Goal: Information Seeking & Learning: Find contact information

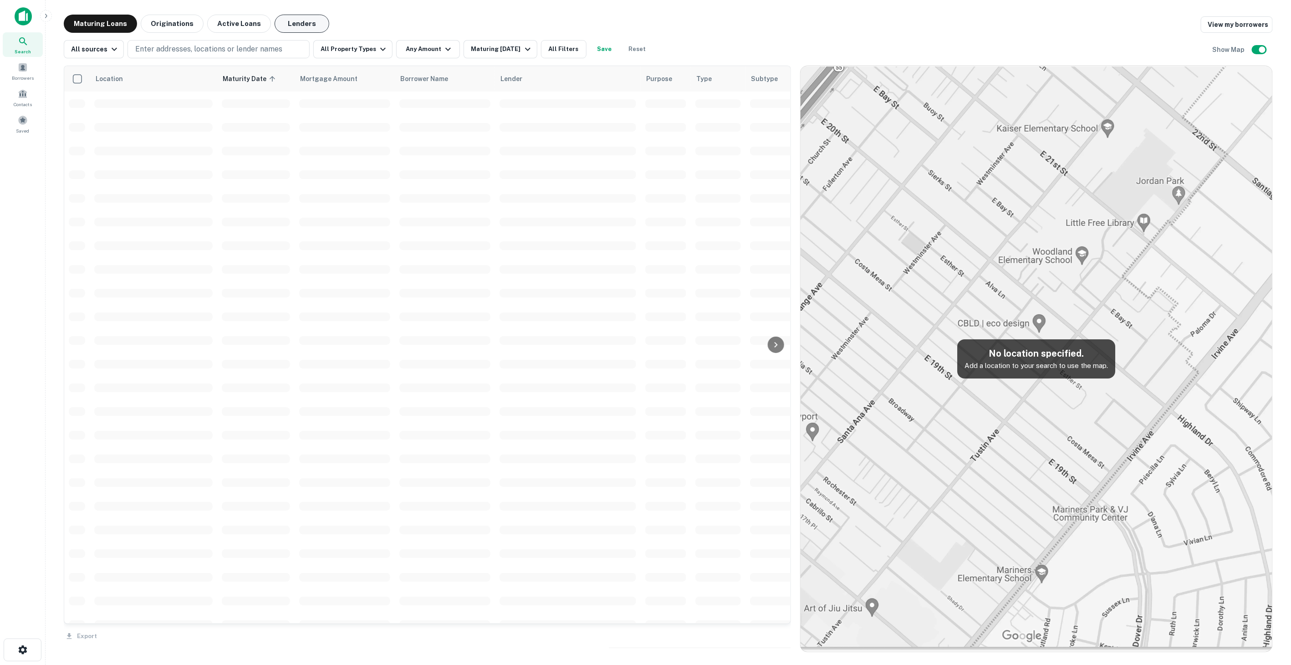
click at [295, 24] on button "Lenders" at bounding box center [302, 24] width 55 height 18
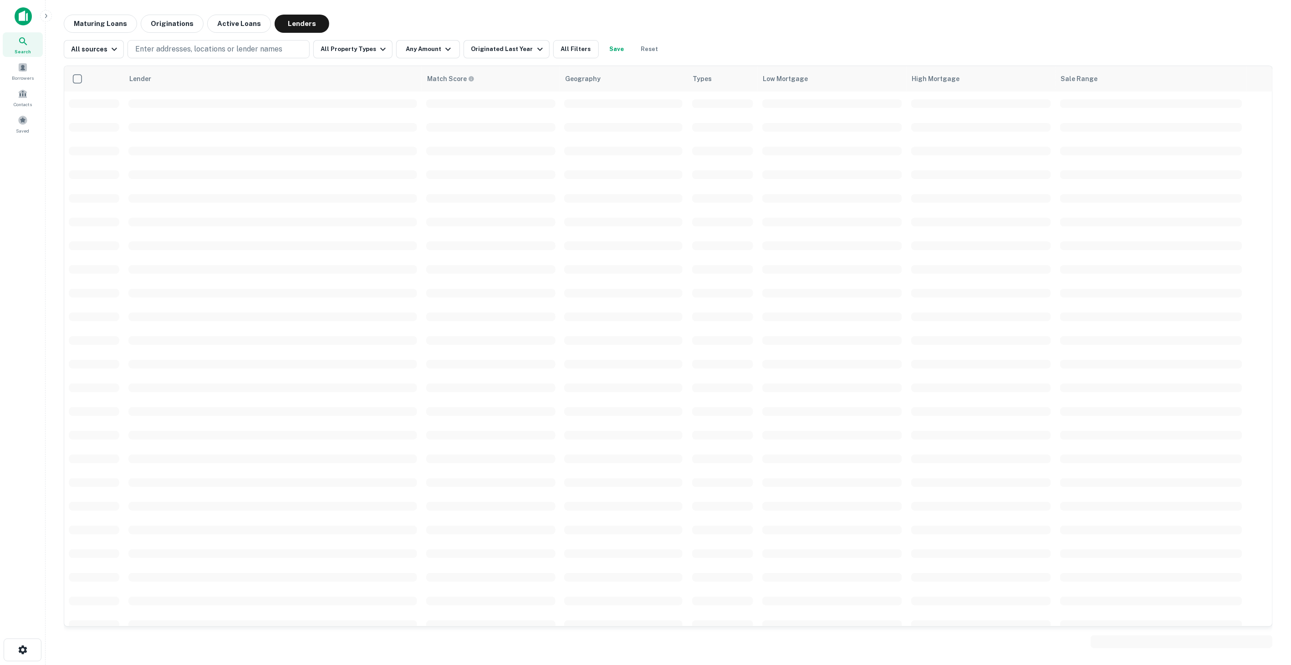
click at [229, 59] on div "Lender Match Score Geography Types Low Mortgage High Mortgage Sale Range" at bounding box center [668, 355] width 1209 height 594
click at [231, 50] on p "Enter addresses, locations or lender names" at bounding box center [208, 49] width 147 height 11
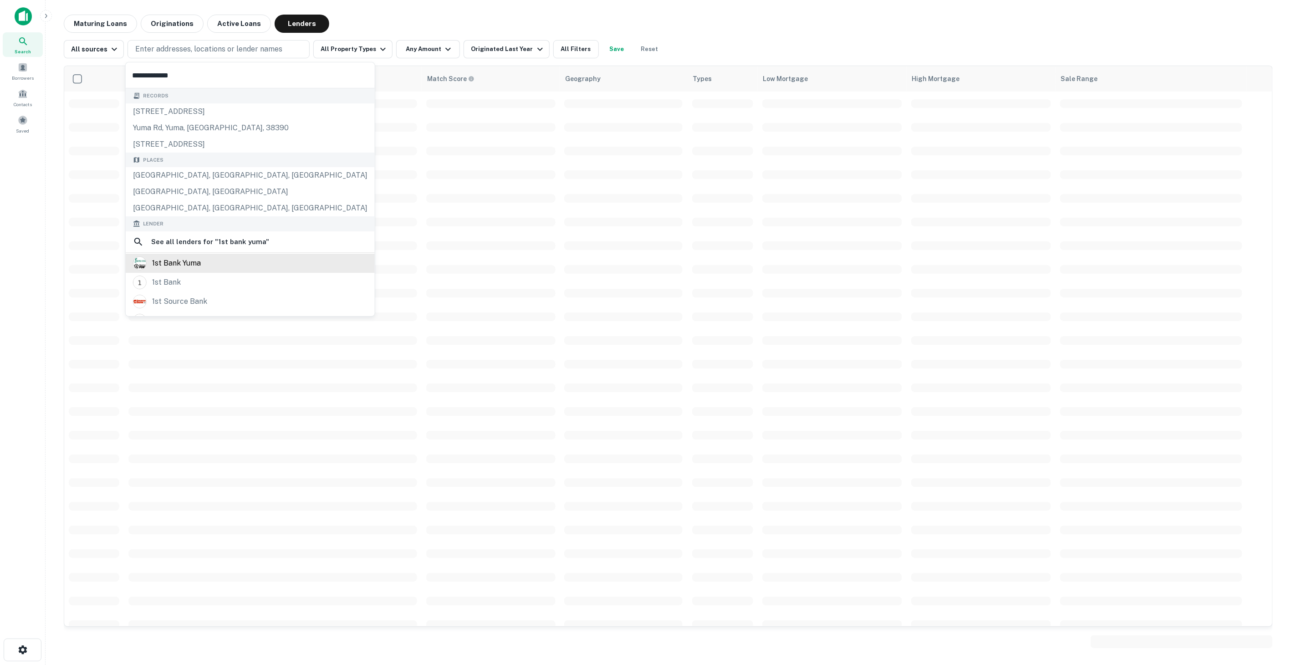
type input "**********"
click at [192, 268] on div "1st bank yuma" at bounding box center [176, 263] width 49 height 14
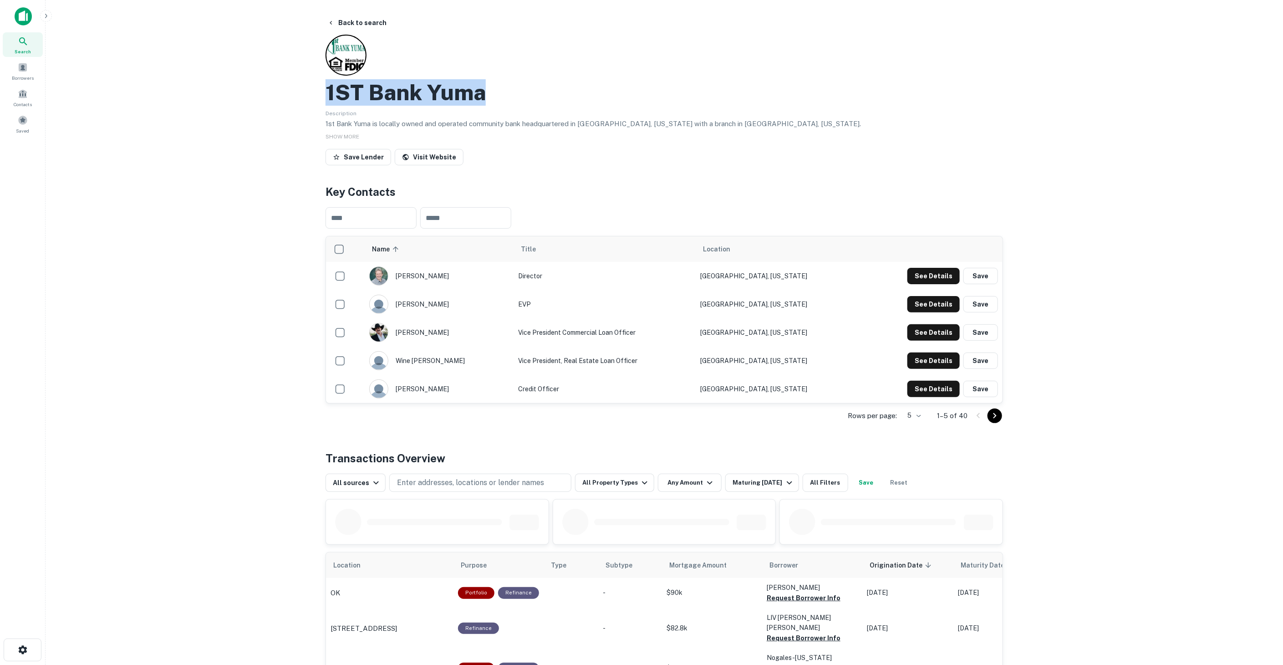
drag, startPoint x: 506, startPoint y: 89, endPoint x: 286, endPoint y: 90, distance: 219.5
click at [286, 90] on main "Back to search 1ST Bank Yuma Description 1st Bank Yuma is locally owned and ope…" at bounding box center [665, 332] width 1238 height 665
copy h2 "1ST Bank Yuma"
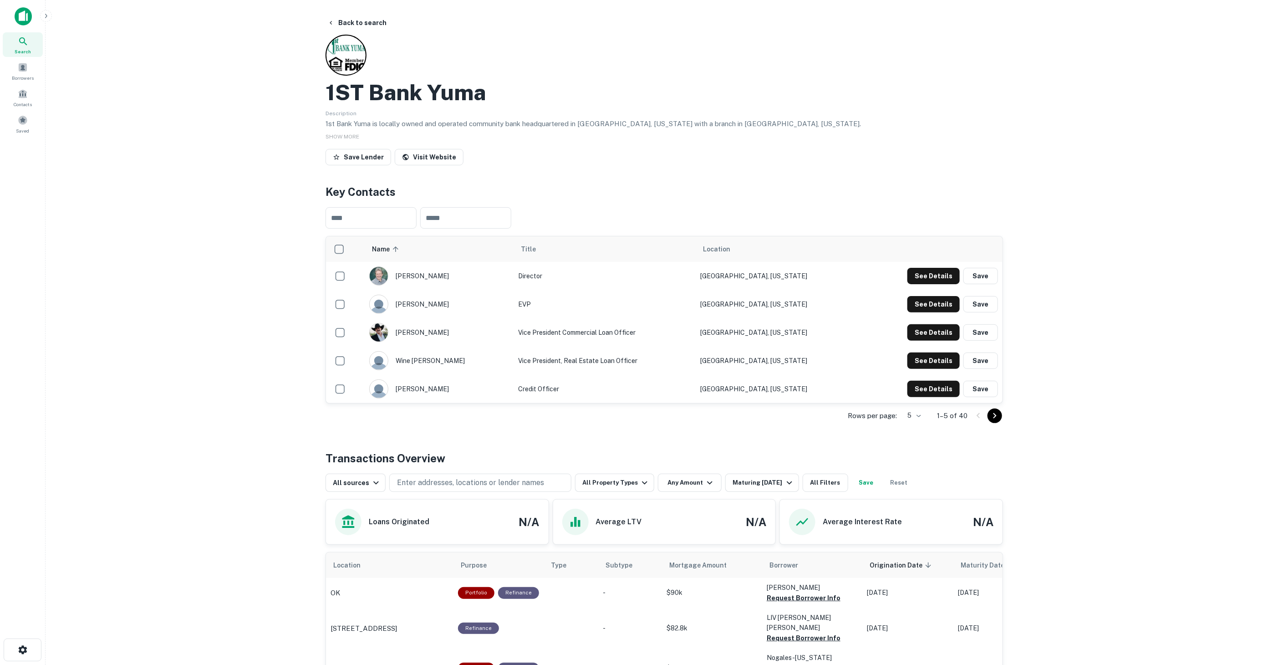
click at [428, 275] on div "blake dewitt" at bounding box center [439, 275] width 140 height 19
click at [945, 277] on button "See Details" at bounding box center [934, 276] width 52 height 16
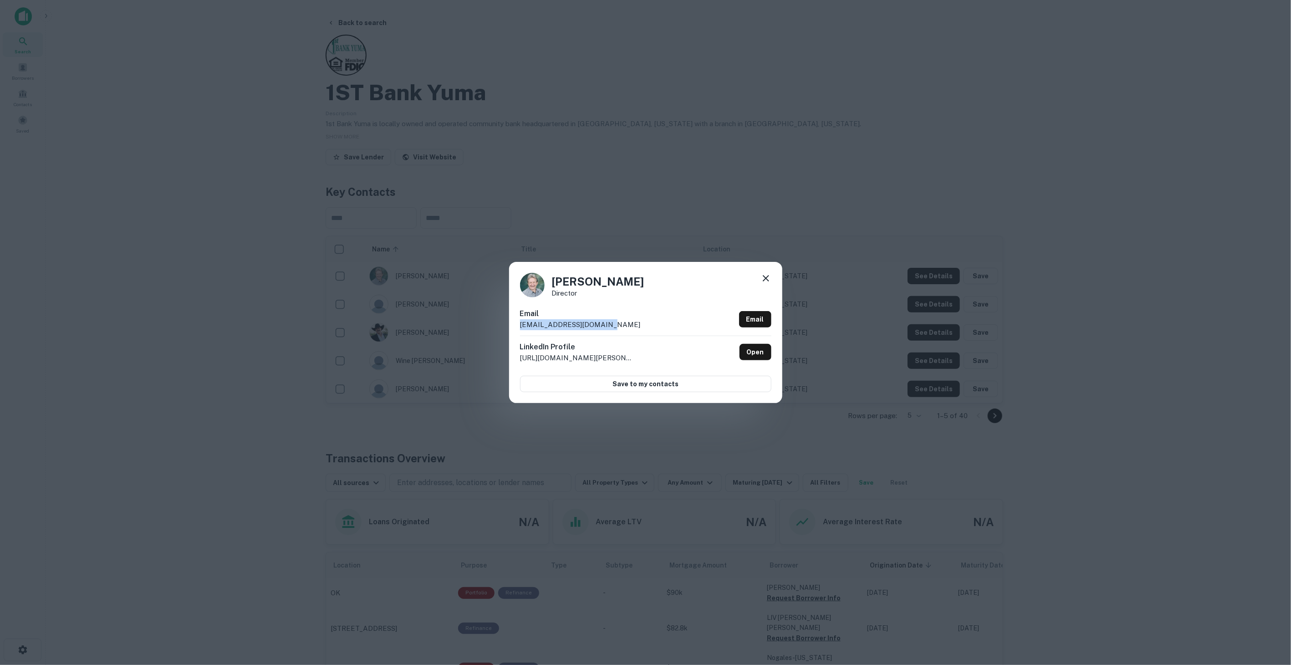
drag, startPoint x: 648, startPoint y: 327, endPoint x: 468, endPoint y: 325, distance: 179.9
click at [468, 325] on div "Blake Dewitt Director Email bdewitt@1stbankyuma.com Email LinkedIn Profile http…" at bounding box center [645, 332] width 1291 height 665
copy p "bdewitt@1stbankyuma.com"
drag, startPoint x: 622, startPoint y: 280, endPoint x: 524, endPoint y: 279, distance: 97.5
click at [524, 279] on div "Blake Dewitt Director" at bounding box center [645, 285] width 251 height 25
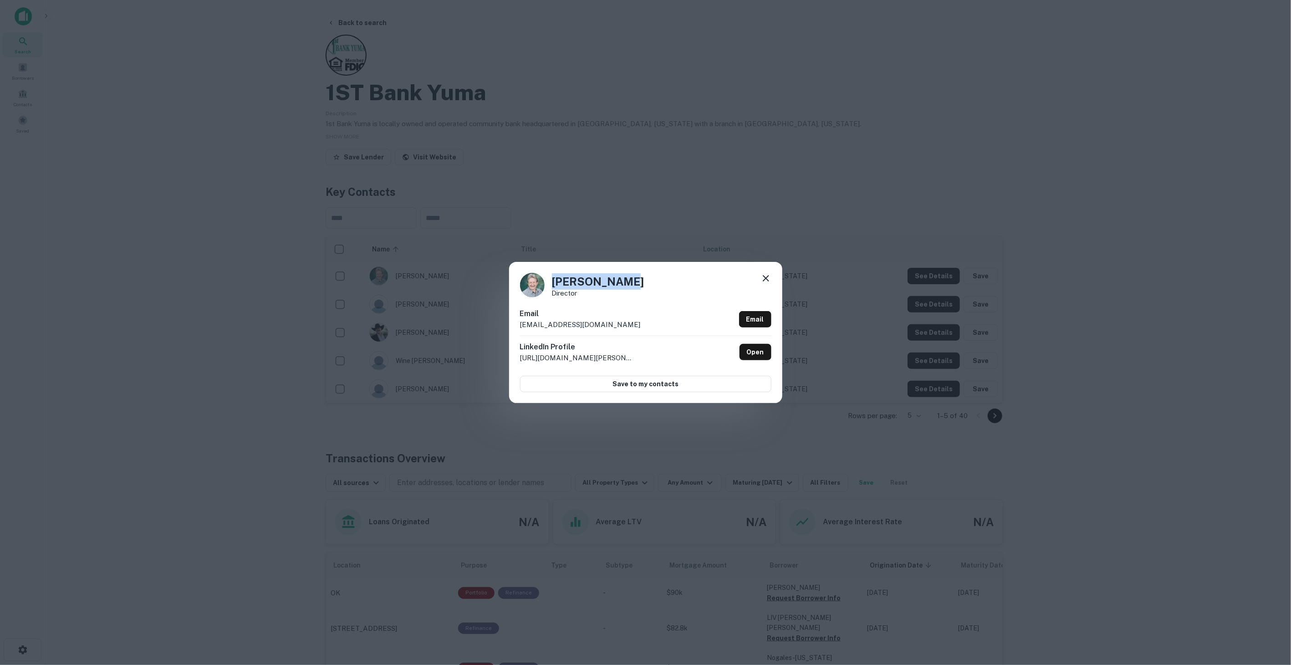
copy h4 "Blake Dewitt"
click at [756, 276] on div "Blake Dewitt Director" at bounding box center [645, 285] width 251 height 25
click at [759, 275] on div "Blake Dewitt Director" at bounding box center [645, 285] width 251 height 25
click at [762, 277] on icon at bounding box center [766, 278] width 11 height 11
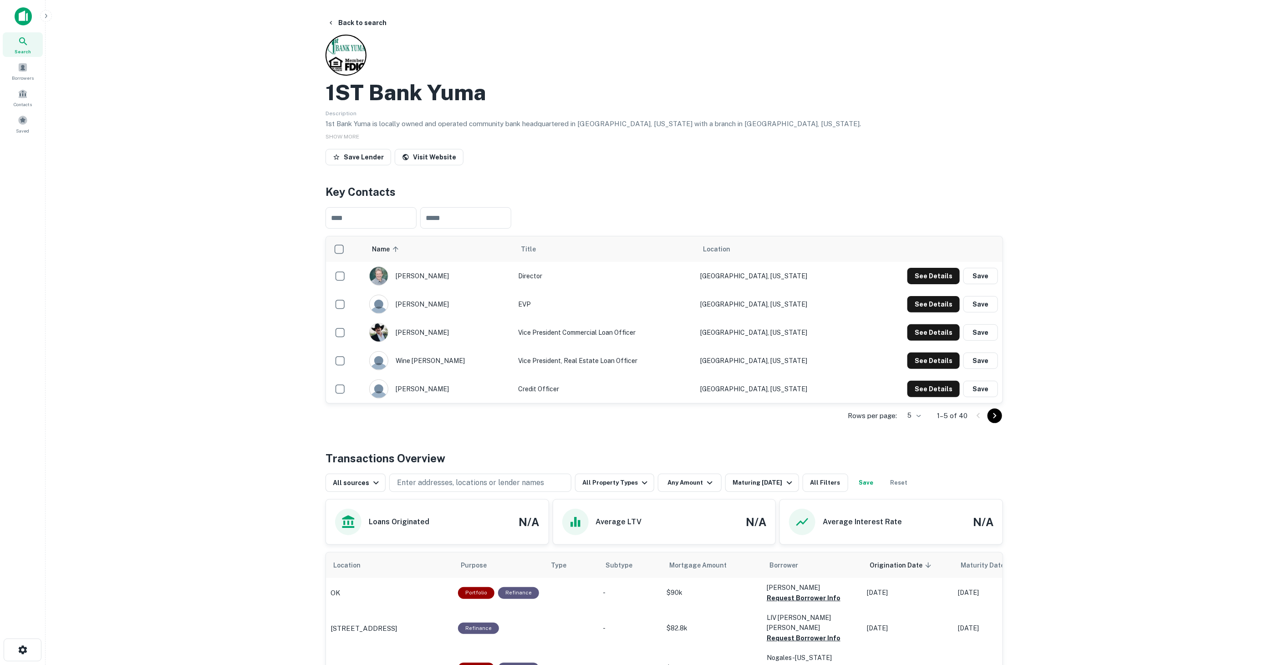
click at [7, 42] on div "Search" at bounding box center [23, 44] width 40 height 25
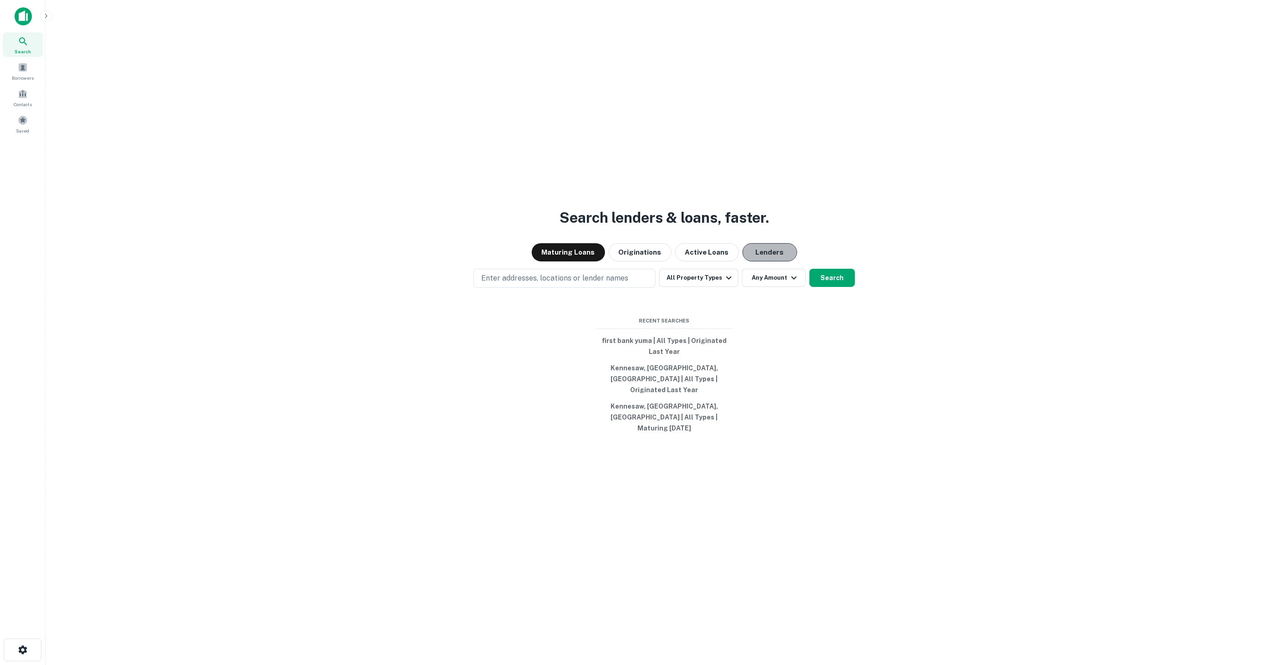
click at [755, 258] on button "Lenders" at bounding box center [770, 252] width 55 height 18
click at [611, 284] on p "Enter addresses, locations or lender names" at bounding box center [554, 278] width 147 height 11
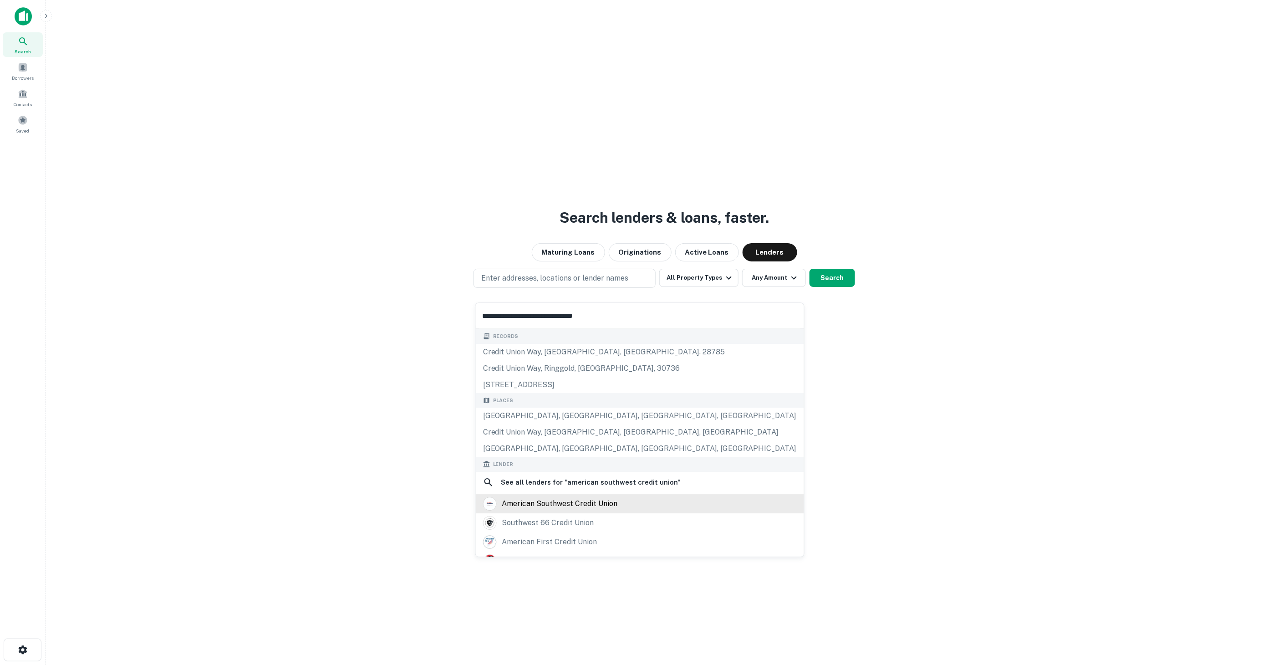
type input "**********"
click at [617, 506] on div "american southwest credit union" at bounding box center [640, 504] width 314 height 14
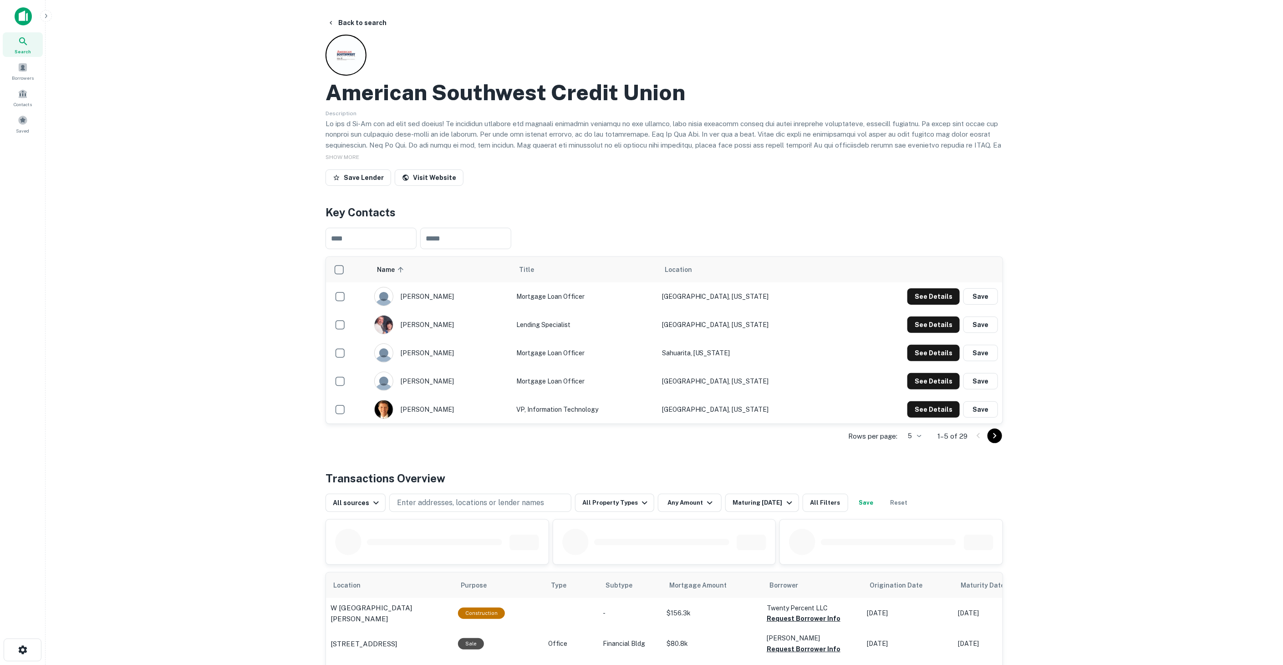
click at [470, 294] on div "[PERSON_NAME]" at bounding box center [440, 296] width 133 height 19
click at [470, 293] on div "[PERSON_NAME]" at bounding box center [440, 296] width 133 height 19
click at [926, 292] on button "See Details" at bounding box center [934, 296] width 52 height 16
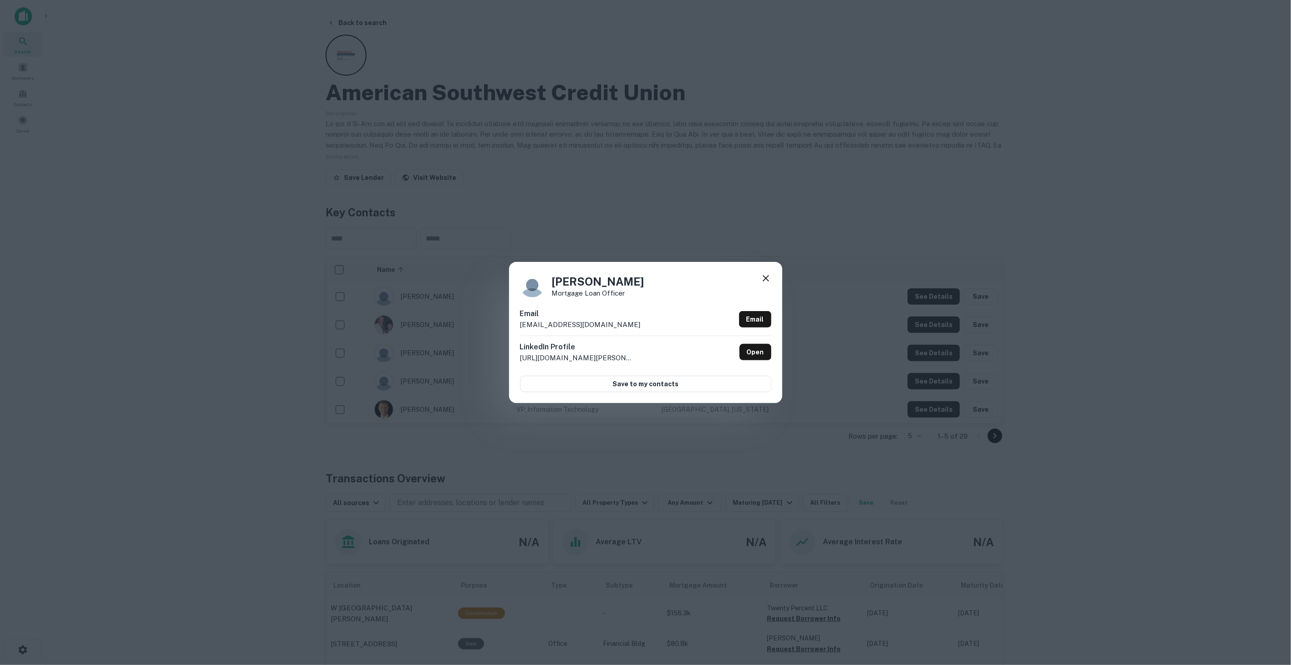
drag, startPoint x: 667, startPoint y: 282, endPoint x: 518, endPoint y: 290, distance: 149.1
click at [518, 290] on div "[PERSON_NAME] Mortgage Loan Officer Email [EMAIL_ADDRESS][DOMAIN_NAME] Email Li…" at bounding box center [645, 332] width 273 height 141
copy h4 "[PERSON_NAME]"
drag, startPoint x: 589, startPoint y: 330, endPoint x: 406, endPoint y: 337, distance: 183.7
click at [406, 337] on div "[PERSON_NAME] Mortgage Loan Officer Email [EMAIL_ADDRESS][DOMAIN_NAME] Email Li…" at bounding box center [645, 332] width 1291 height 665
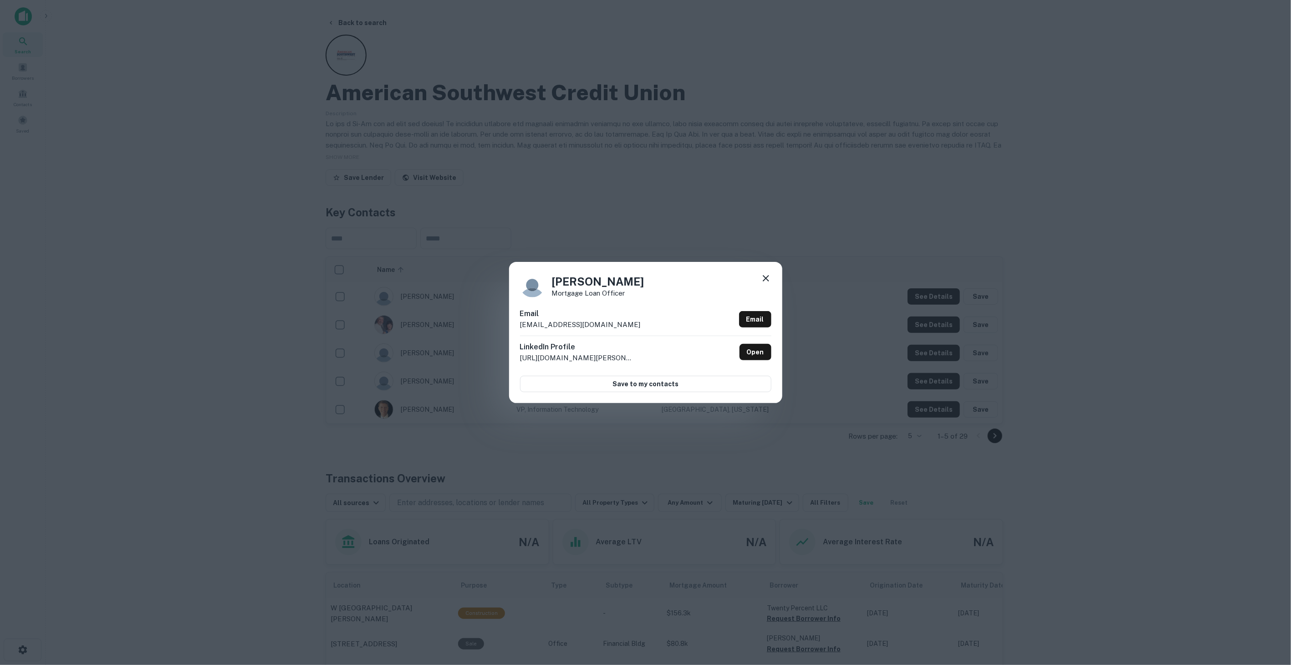
click at [612, 337] on div "LinkedIn Profile [URL][DOMAIN_NAME][PERSON_NAME] Open" at bounding box center [645, 352] width 251 height 33
drag, startPoint x: 612, startPoint y: 336, endPoint x: 603, endPoint y: 336, distance: 9.1
click at [603, 336] on div "LinkedIn Profile [URL][DOMAIN_NAME][PERSON_NAME] Open" at bounding box center [645, 352] width 251 height 33
drag, startPoint x: 607, startPoint y: 324, endPoint x: 410, endPoint y: 336, distance: 197.1
click at [410, 336] on div "[PERSON_NAME] Mortgage Loan Officer Email [EMAIL_ADDRESS][DOMAIN_NAME] Email Li…" at bounding box center [645, 332] width 1291 height 665
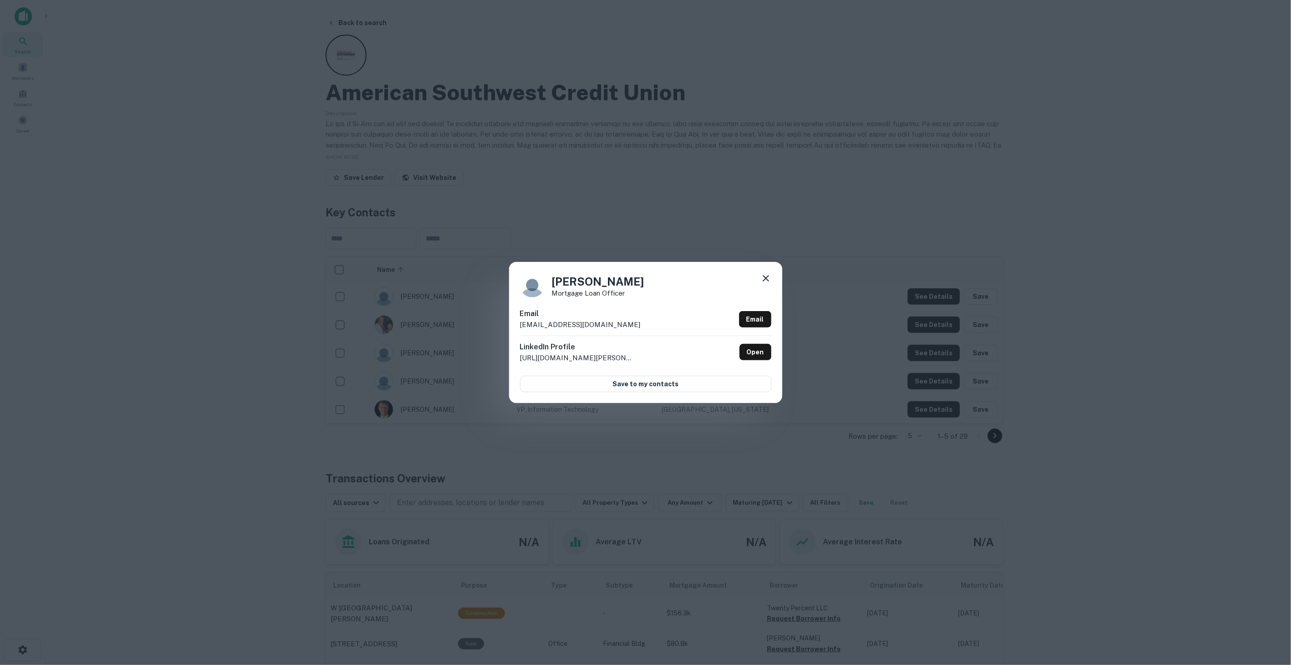
drag, startPoint x: 442, startPoint y: 331, endPoint x: 479, endPoint y: 327, distance: 37.1
click at [479, 327] on div "[PERSON_NAME] Mortgage Loan Officer Email [EMAIL_ADDRESS][DOMAIN_NAME] Email Li…" at bounding box center [645, 332] width 1291 height 665
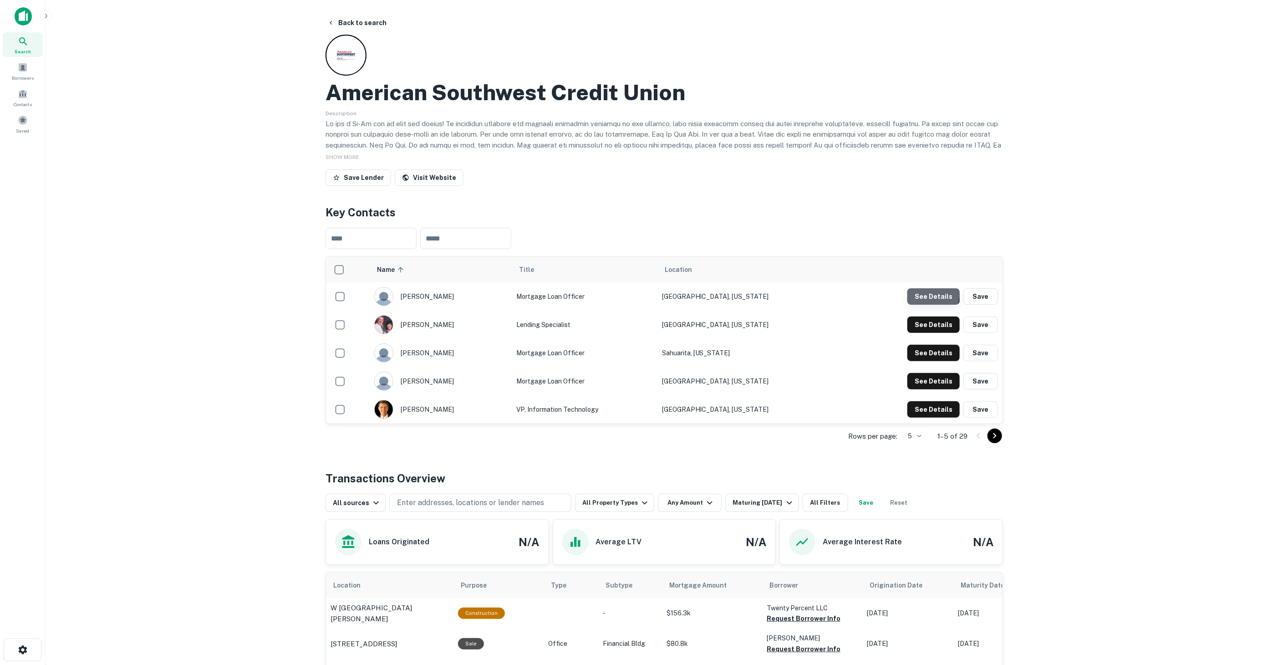
click at [918, 291] on button "See Details" at bounding box center [934, 296] width 52 height 16
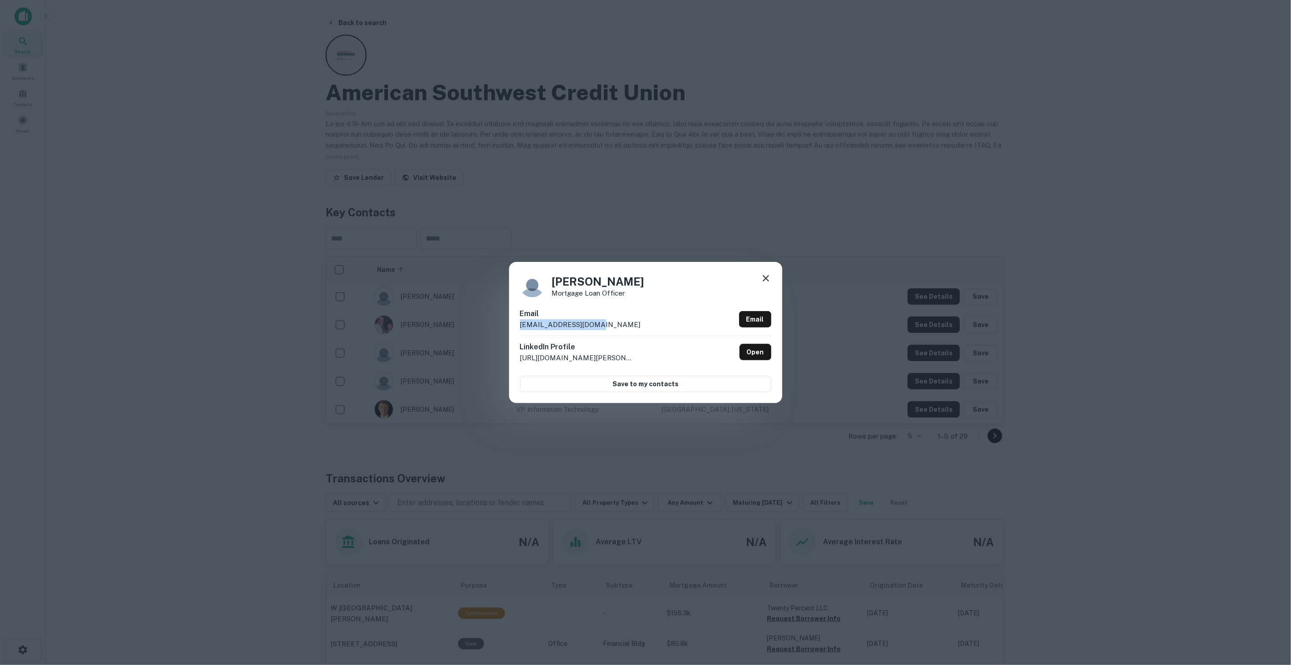
drag, startPoint x: 627, startPoint y: 315, endPoint x: 602, endPoint y: 325, distance: 27.4
click at [602, 325] on div "Email [EMAIL_ADDRESS][DOMAIN_NAME] Email" at bounding box center [645, 321] width 251 height 27
copy div "[EMAIL_ADDRESS][DOMAIN_NAME]"
click at [765, 272] on div "[PERSON_NAME] Mortgage Loan Officer Email [EMAIL_ADDRESS][DOMAIN_NAME] Email Li…" at bounding box center [645, 332] width 273 height 141
click at [764, 274] on icon at bounding box center [766, 278] width 11 height 11
